Goal: Information Seeking & Learning: Compare options

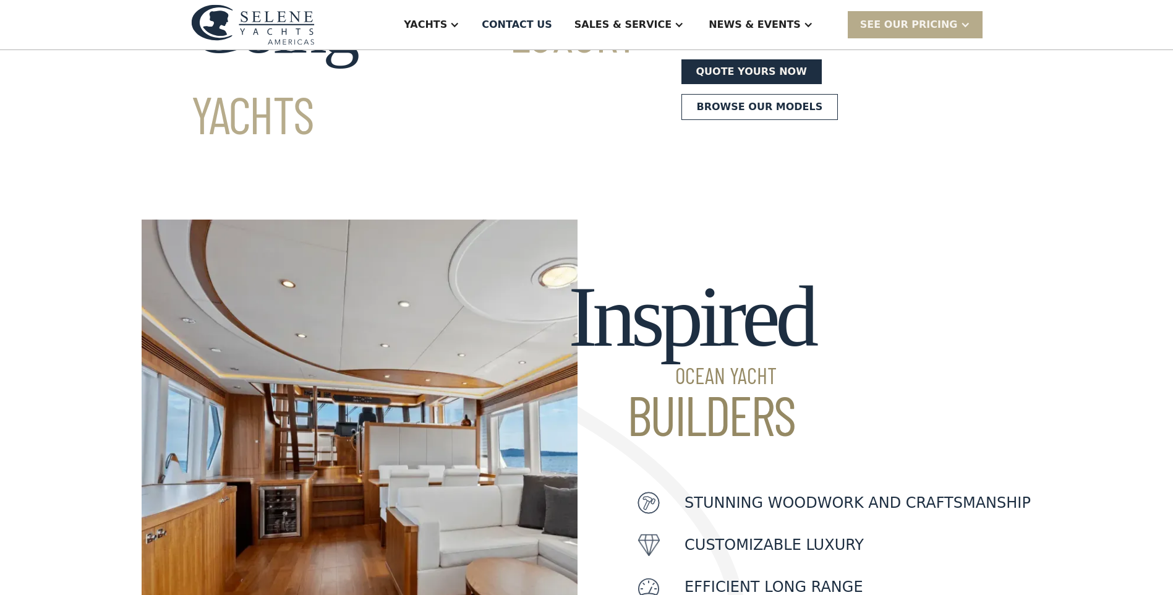
scroll to position [185, 0]
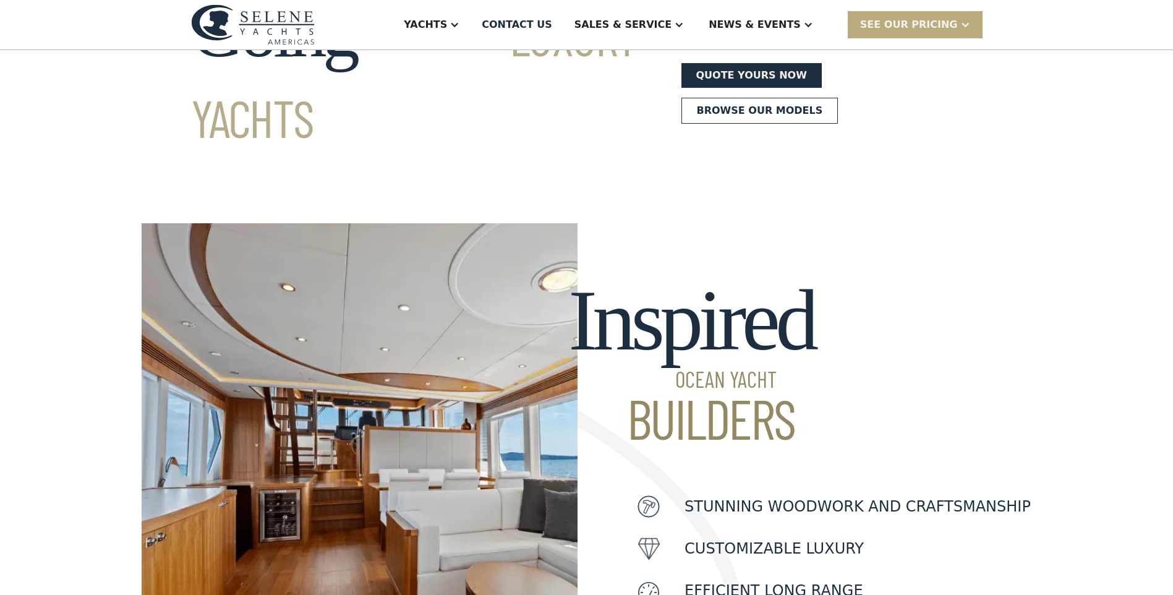
click at [923, 23] on div "SEE Our Pricing" at bounding box center [909, 24] width 98 height 15
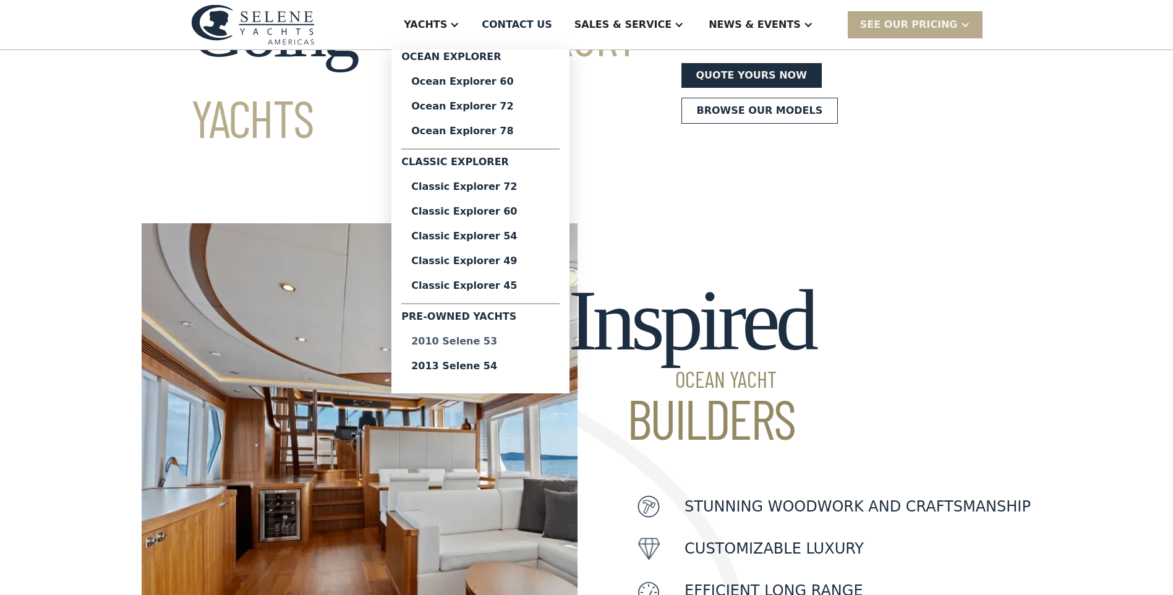
click at [516, 337] on div "2010 Selene 53" at bounding box center [480, 341] width 138 height 10
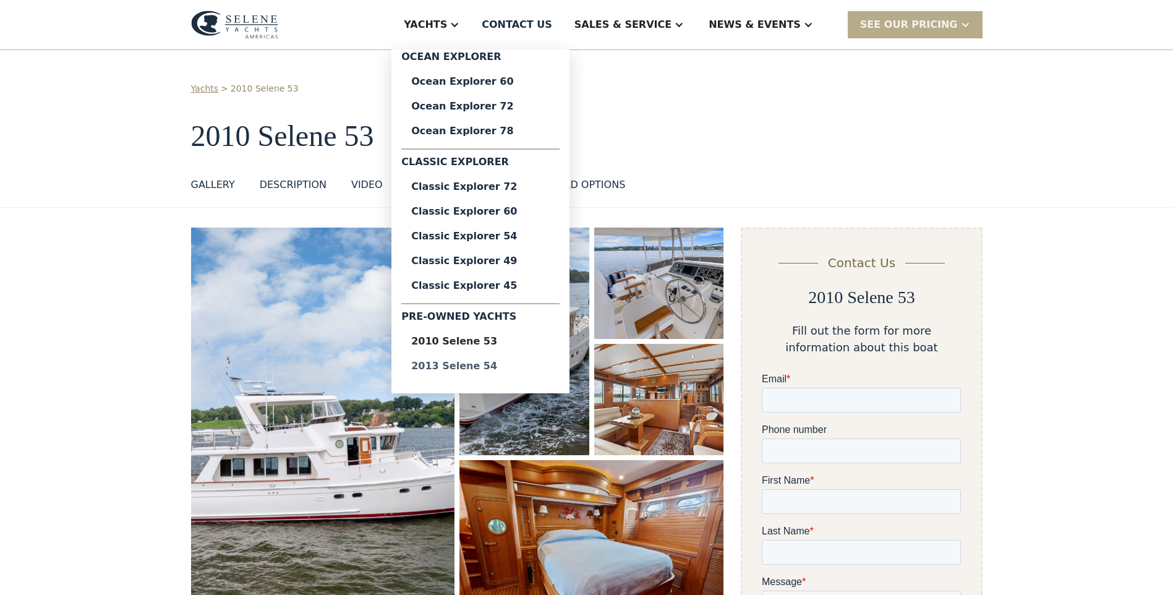
click at [515, 364] on div "2013 Selene 54" at bounding box center [480, 366] width 138 height 10
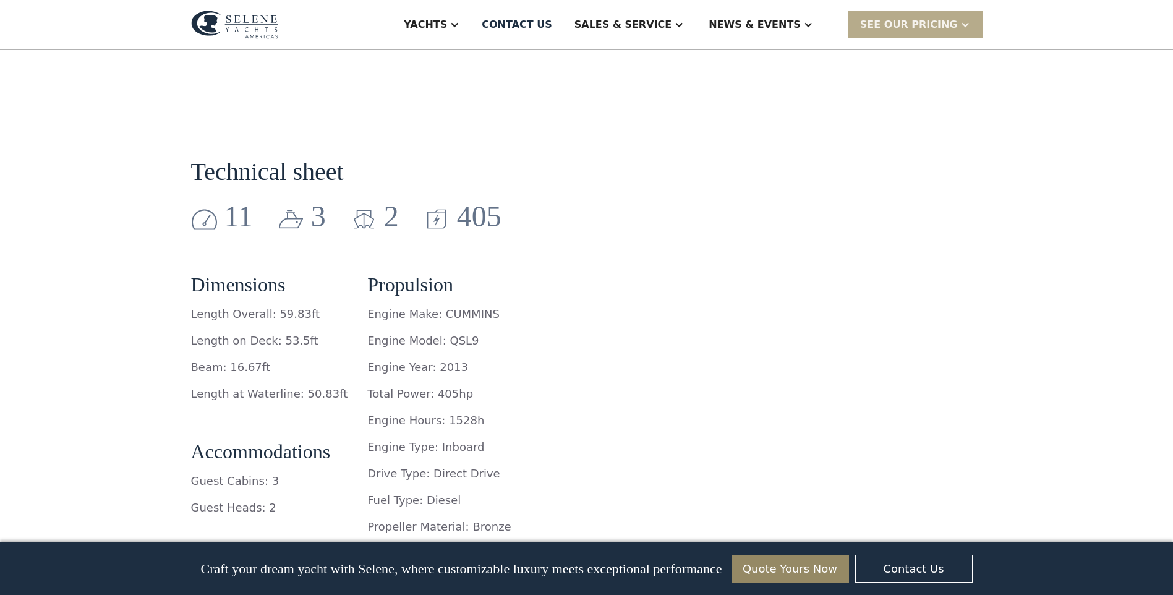
scroll to position [1731, 0]
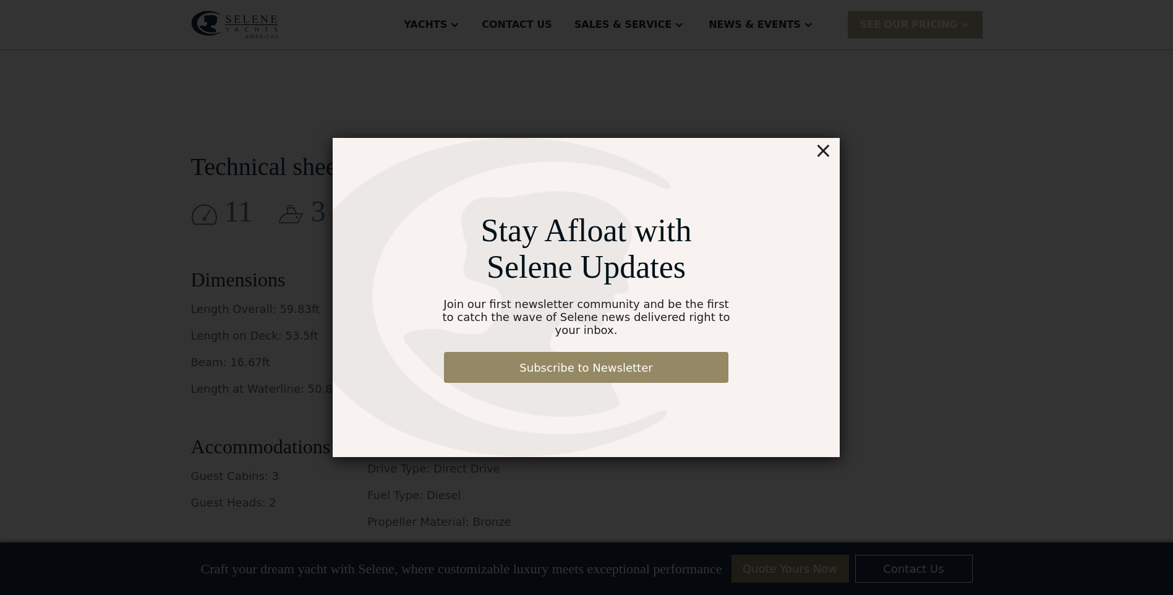
click at [824, 156] on div "×" at bounding box center [823, 150] width 18 height 25
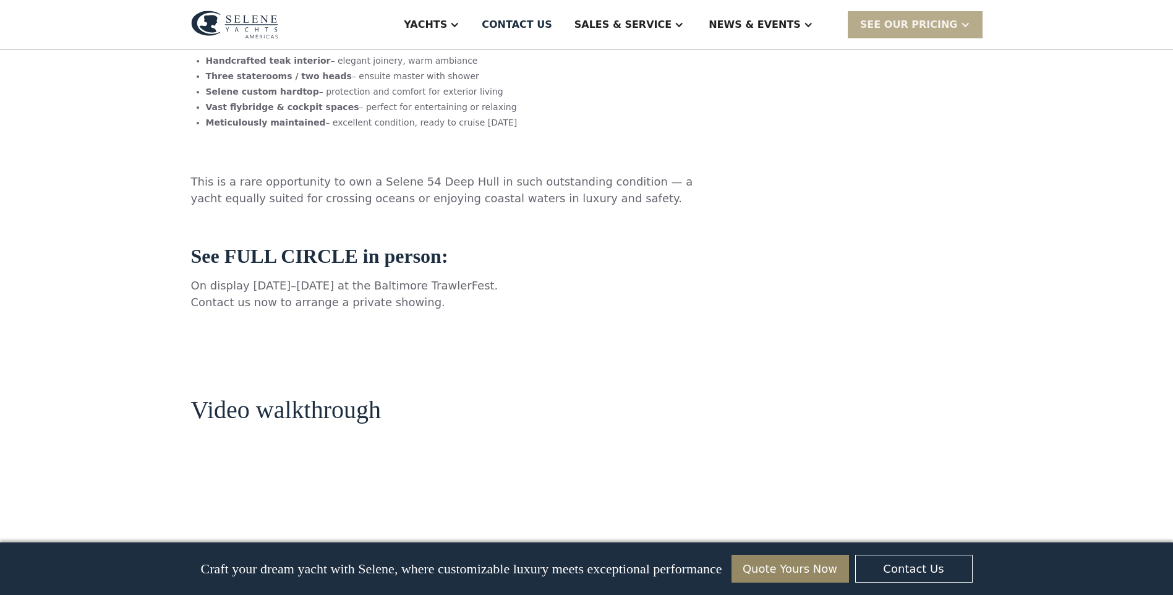
scroll to position [928, 0]
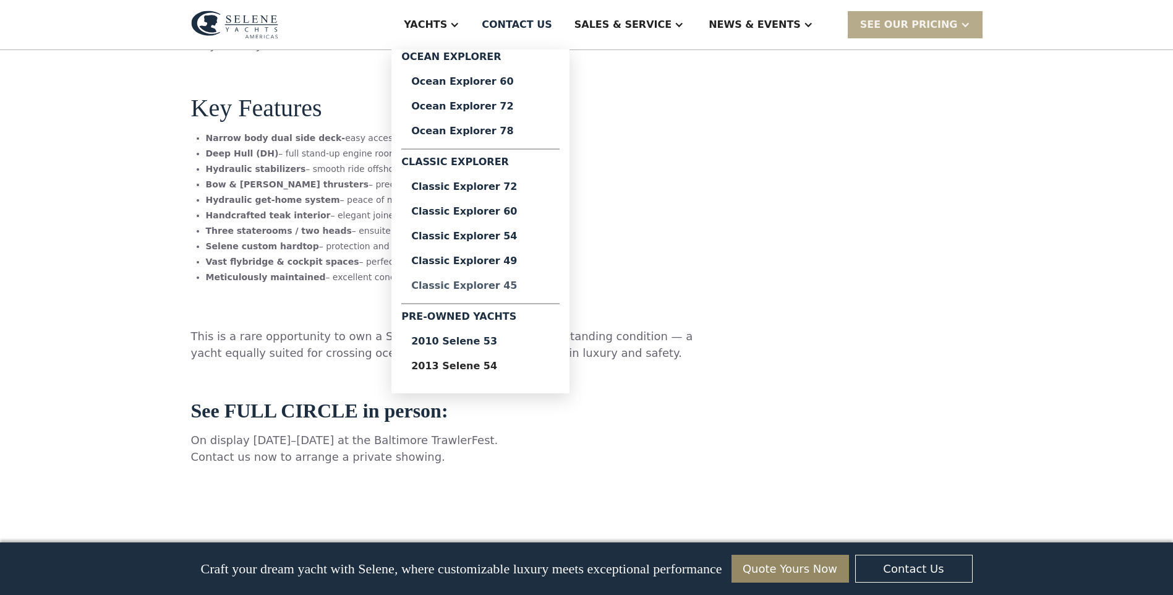
click at [530, 287] on div "Classic Explorer 45" at bounding box center [480, 286] width 138 height 10
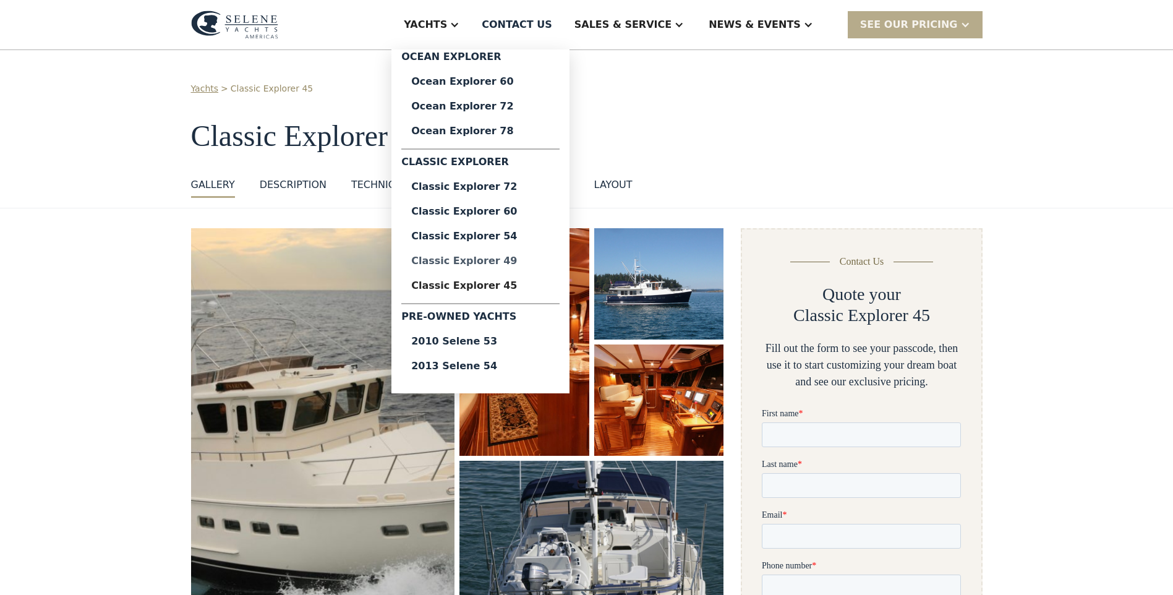
click at [509, 258] on div "Classic Explorer 49" at bounding box center [480, 261] width 138 height 10
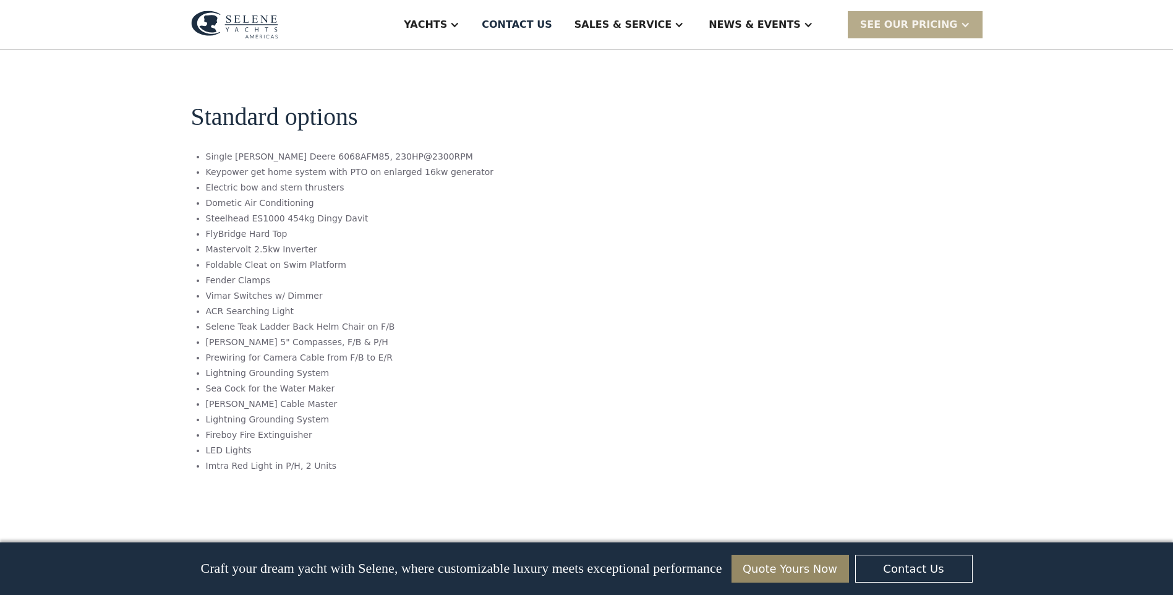
scroll to position [1731, 0]
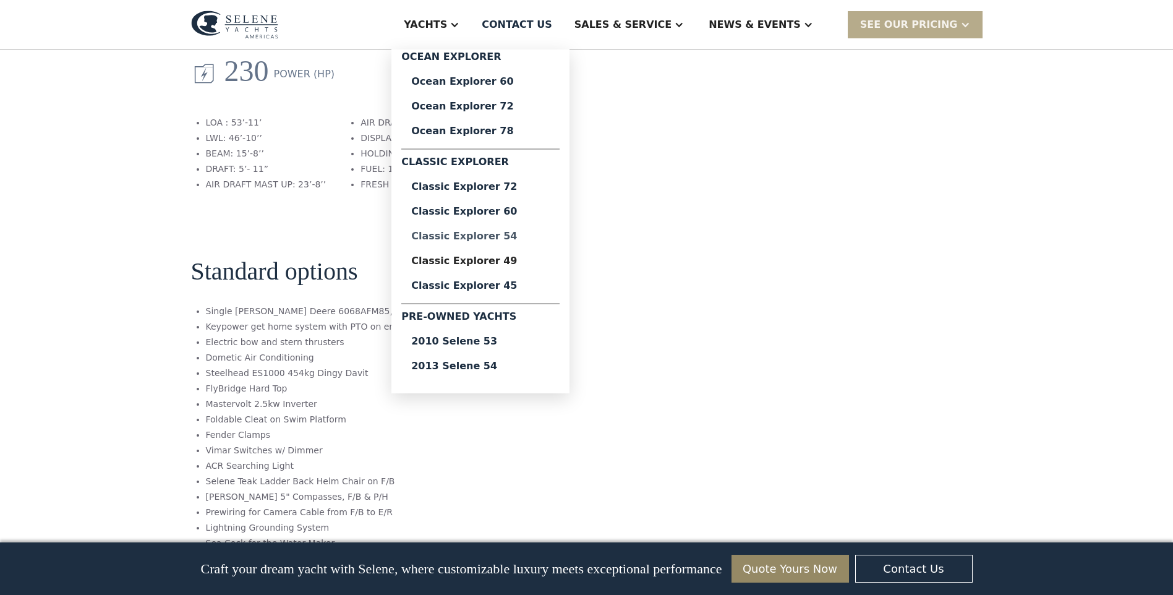
click at [531, 237] on div "Classic Explorer 54" at bounding box center [480, 236] width 138 height 10
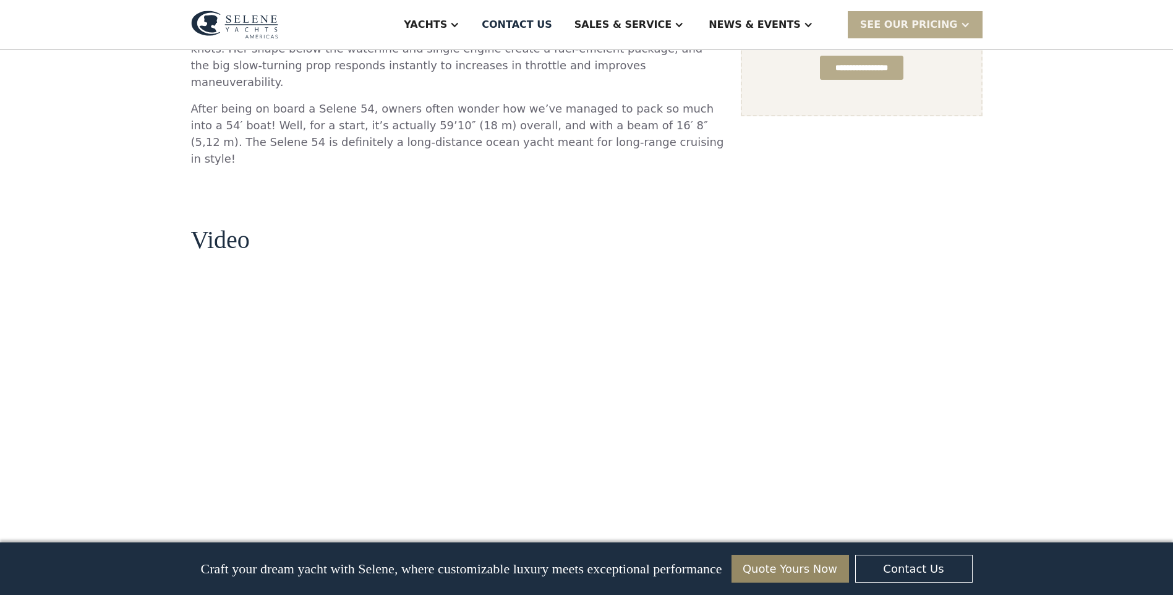
scroll to position [927, 0]
